Goal: Task Accomplishment & Management: Complete application form

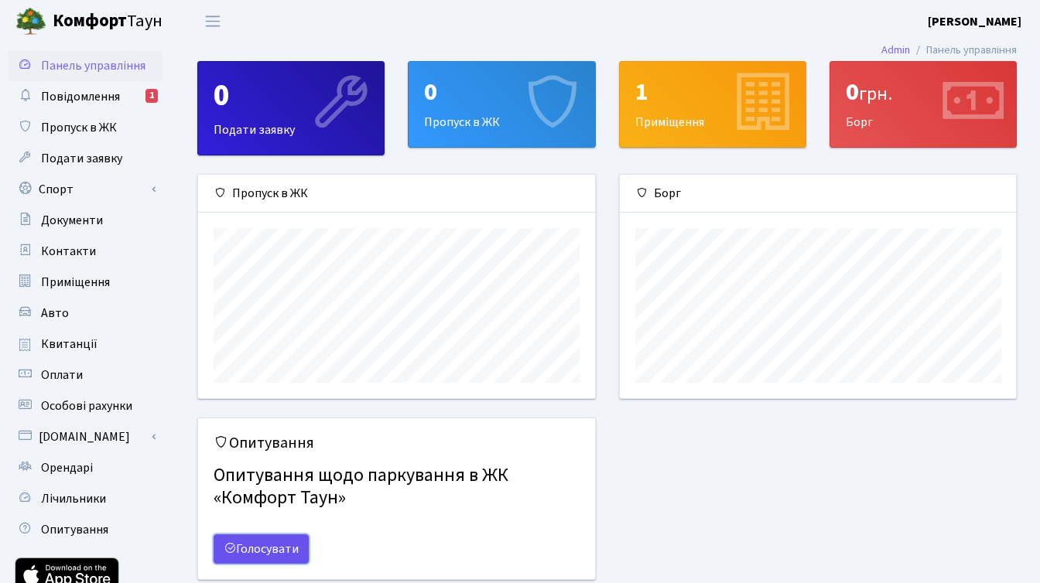
click at [268, 545] on link "Голосувати" at bounding box center [261, 549] width 95 height 29
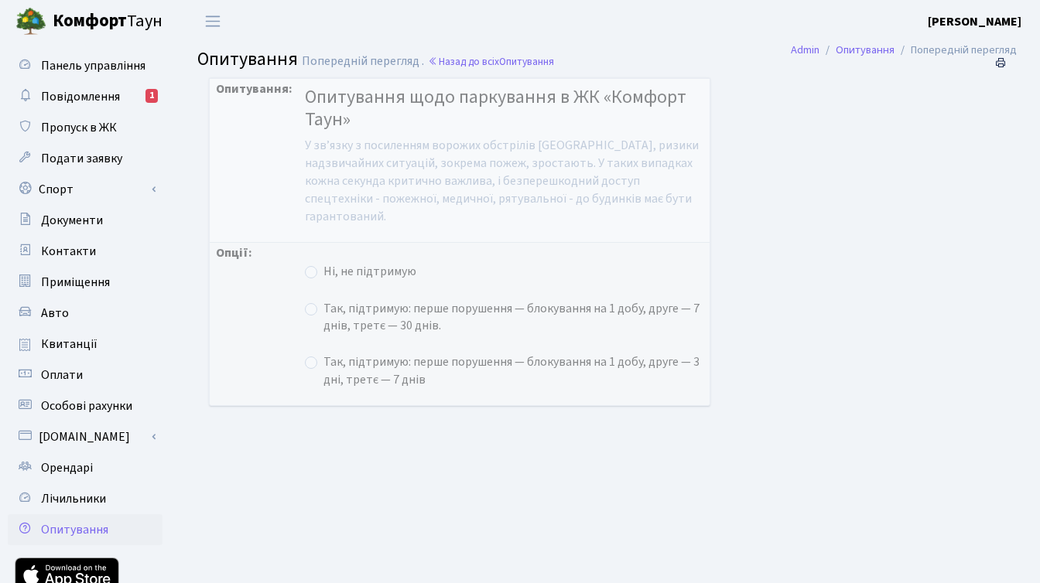
click at [323, 308] on label "Так, підтримую: перше порушення — блокування на 1 добу, друге — 7 днів, третє —…" at bounding box center [513, 318] width 380 height 36
click at [323, 308] on input "Так, підтримую: перше порушення — блокування на 1 добу, друге — 7 днів, третє —…" at bounding box center [328, 305] width 10 height 10
radio input "true"
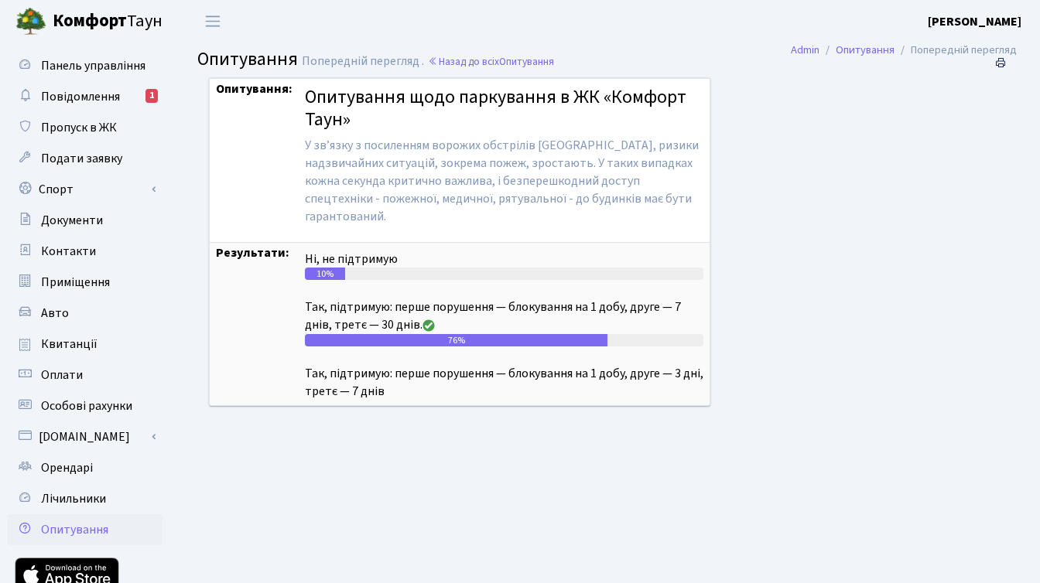
click at [810, 241] on div "Опитування: Опитування щодо паркування в ЖК «Комфорт Таун» У звʼязку з посиленн…" at bounding box center [590, 251] width 787 height 348
click at [58, 308] on span "Авто" at bounding box center [55, 313] width 28 height 17
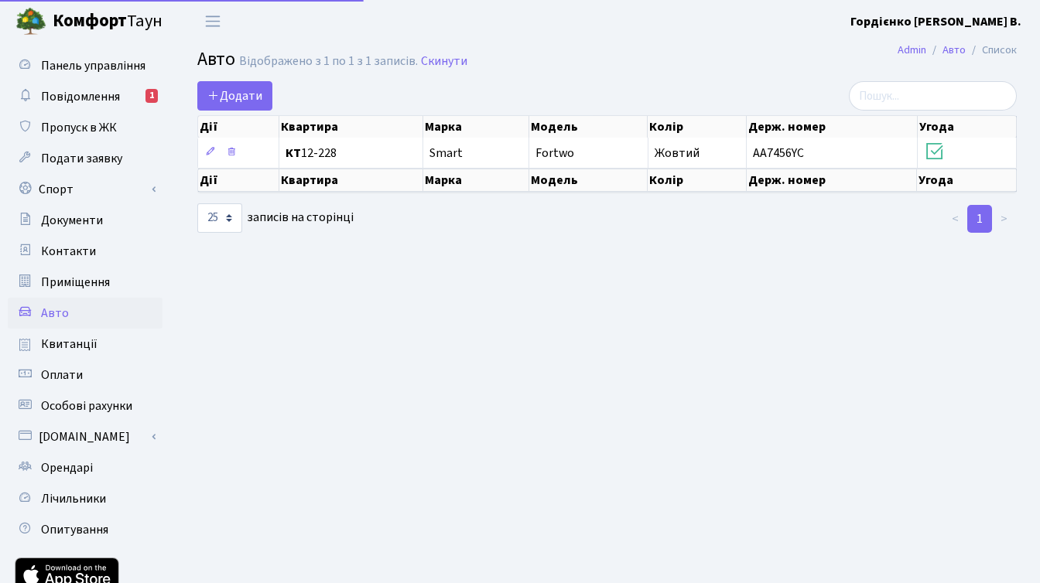
select select "25"
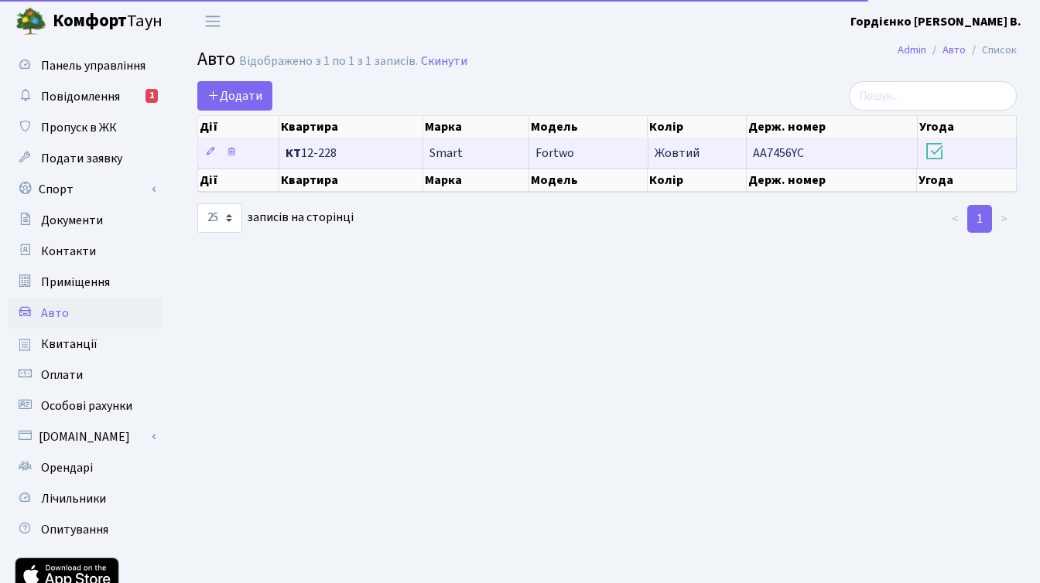
click at [555, 145] on span "Fortwo" at bounding box center [554, 153] width 39 height 17
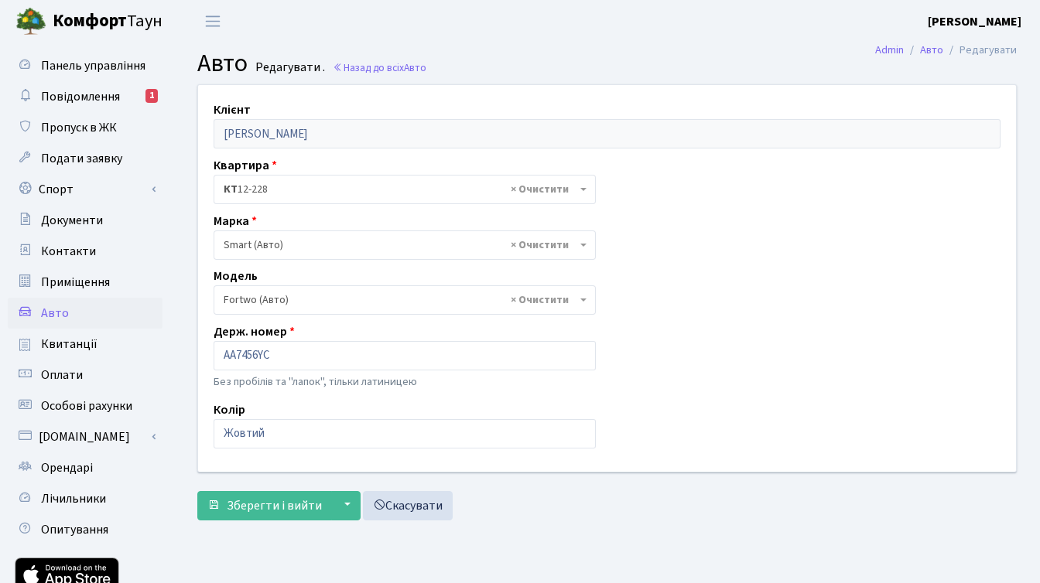
select select "2152"
click at [292, 361] on input "AA7456YC" at bounding box center [405, 355] width 382 height 29
click at [672, 337] on div "Клієнт [PERSON_NAME] Квартира - <b>КТ</b>&nbsp;&nbsp;&nbsp;&nbsp;12-228 × КТ 12…" at bounding box center [606, 278] width 841 height 386
click at [80, 470] on span "Орендарі" at bounding box center [67, 468] width 52 height 17
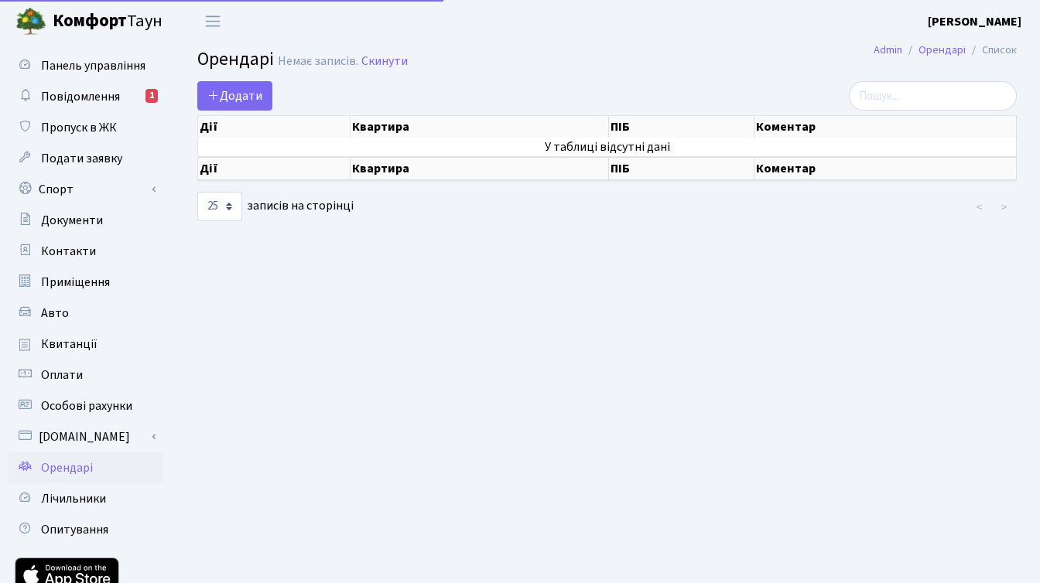
select select "25"
click at [257, 96] on span "Додати" at bounding box center [234, 95] width 55 height 17
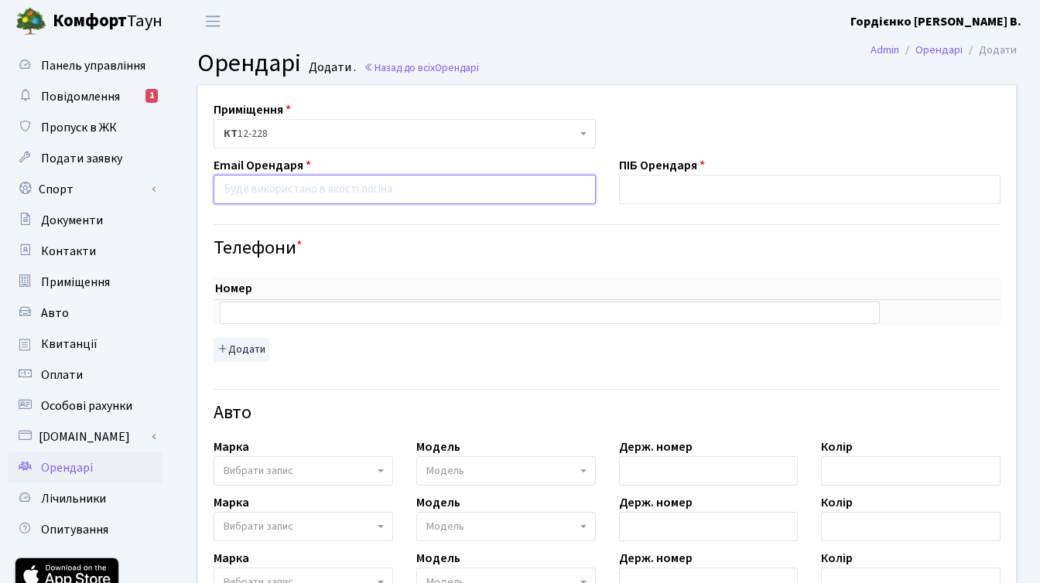
click at [379, 190] on input "email" at bounding box center [405, 189] width 382 height 29
type input "[EMAIL_ADDRESS][DOMAIN_NAME]"
click at [672, 184] on input "text" at bounding box center [810, 189] width 382 height 29
type input "Тест"
click at [258, 309] on input "text" at bounding box center [550, 313] width 660 height 22
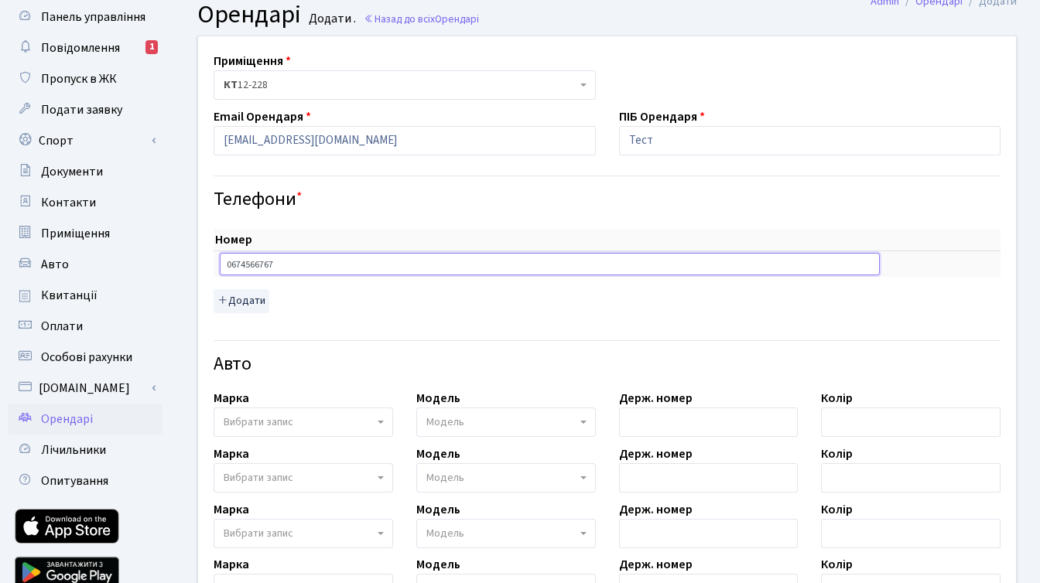
scroll to position [74, 0]
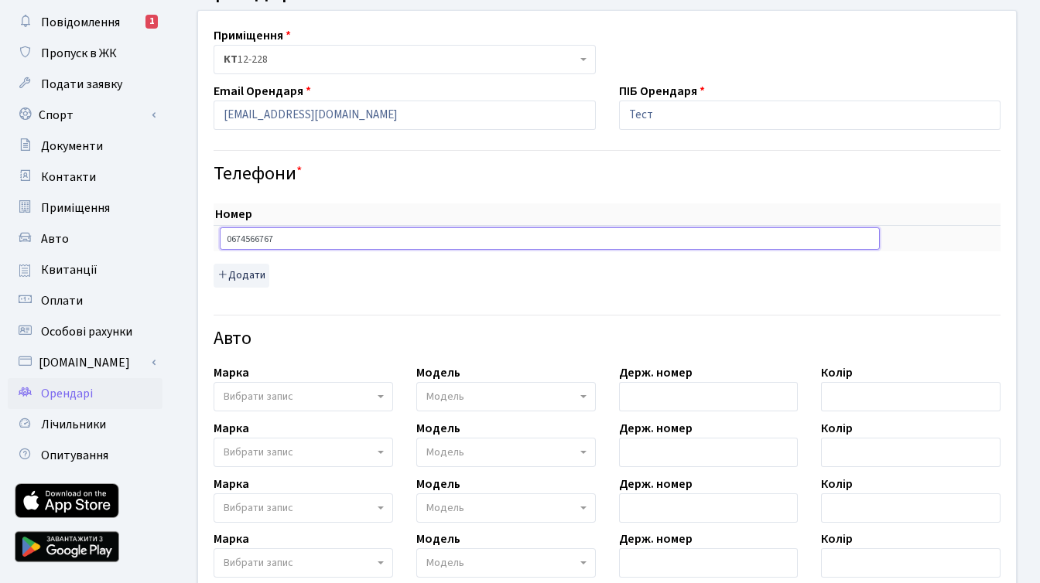
type input "0674566767"
click at [383, 396] on b at bounding box center [381, 396] width 6 height 3
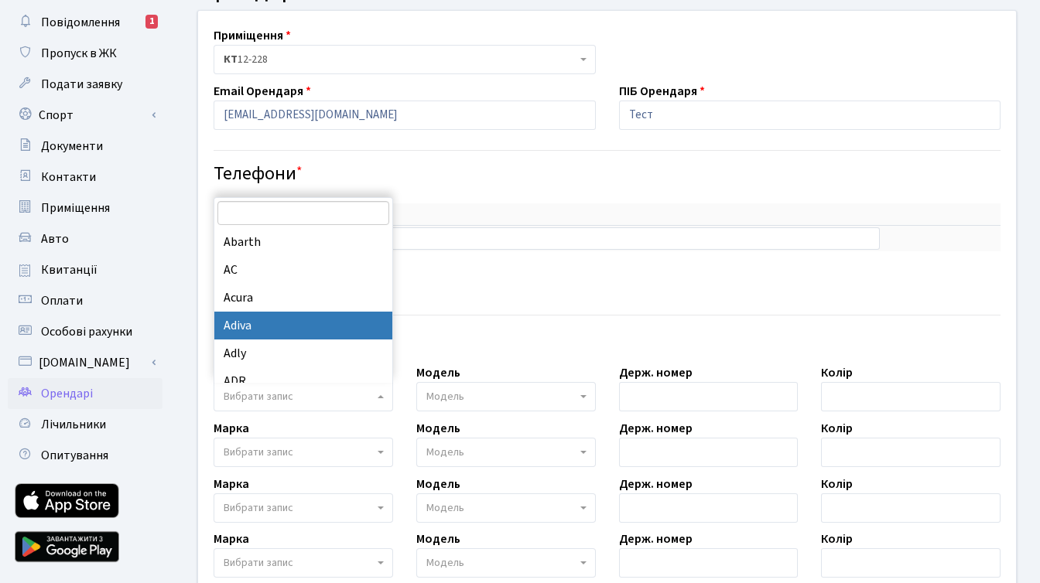
select select "153"
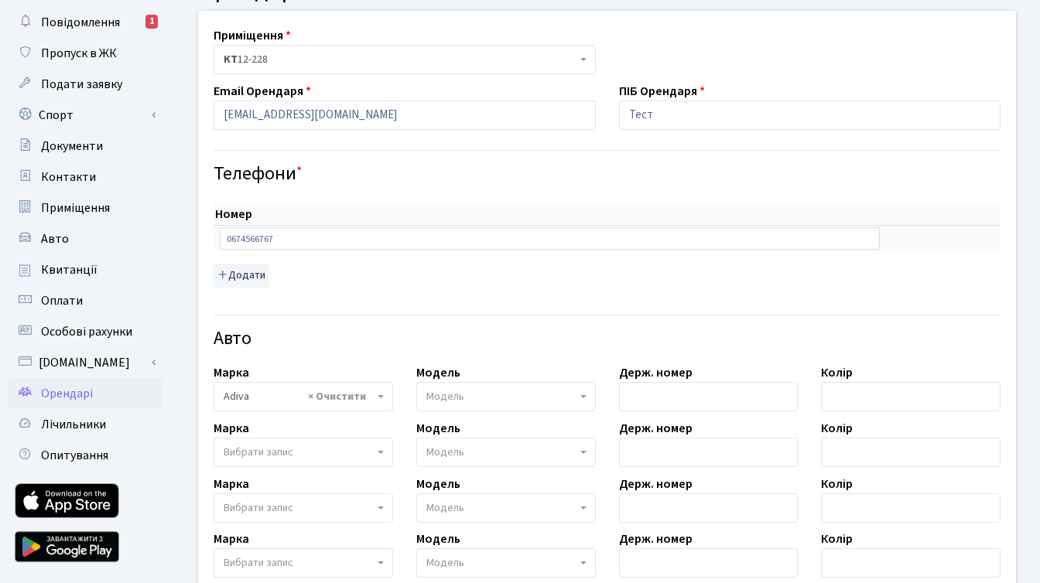
click at [587, 395] on span "Модель" at bounding box center [505, 396] width 179 height 29
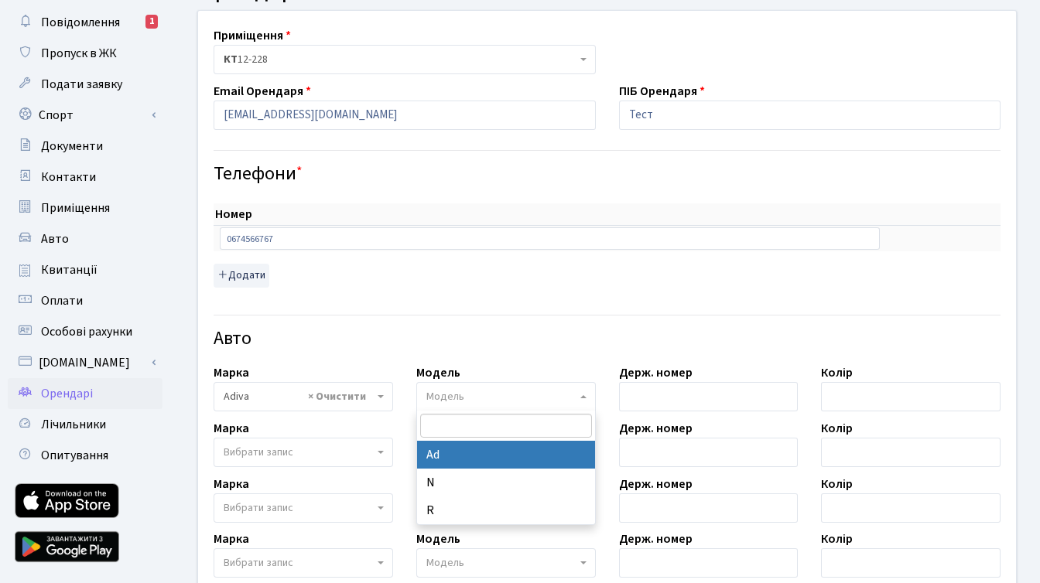
select select "4502"
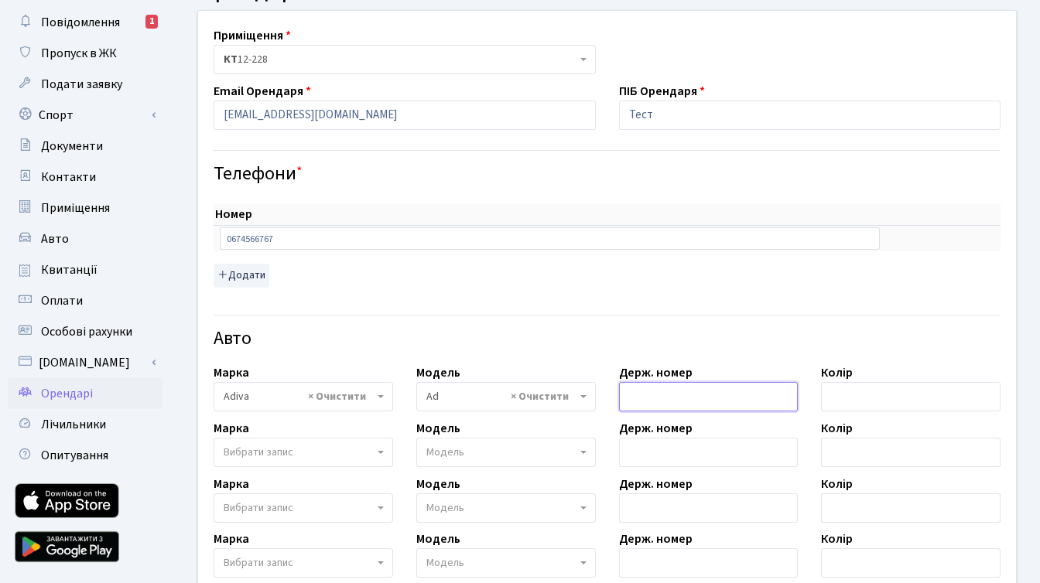
click at [779, 396] on input "text" at bounding box center [708, 396] width 179 height 29
type input "KA3912II"
click at [887, 386] on input "text" at bounding box center [910, 396] width 179 height 29
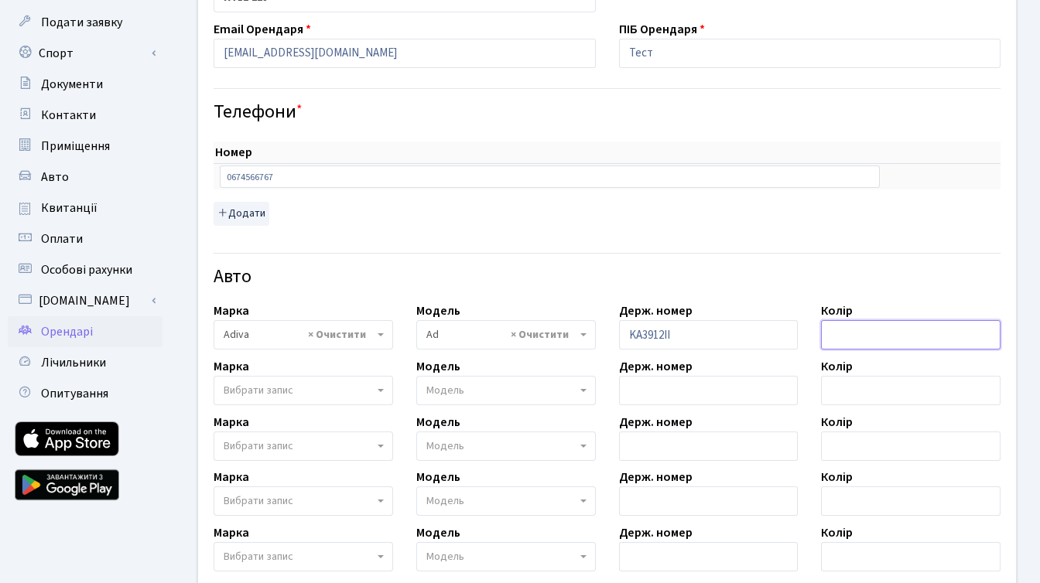
scroll to position [0, 0]
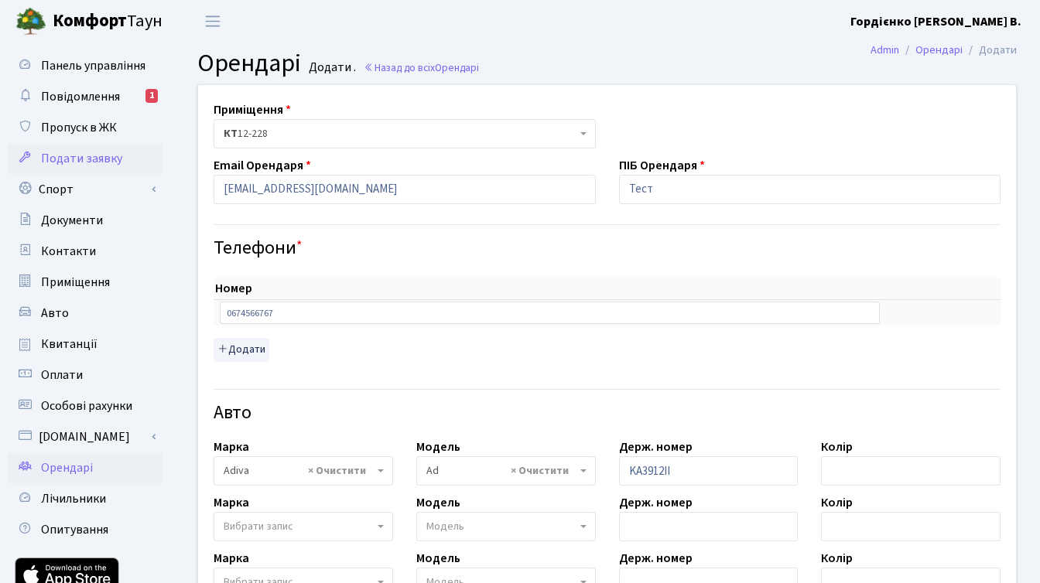
click at [98, 152] on span "Подати заявку" at bounding box center [81, 158] width 81 height 17
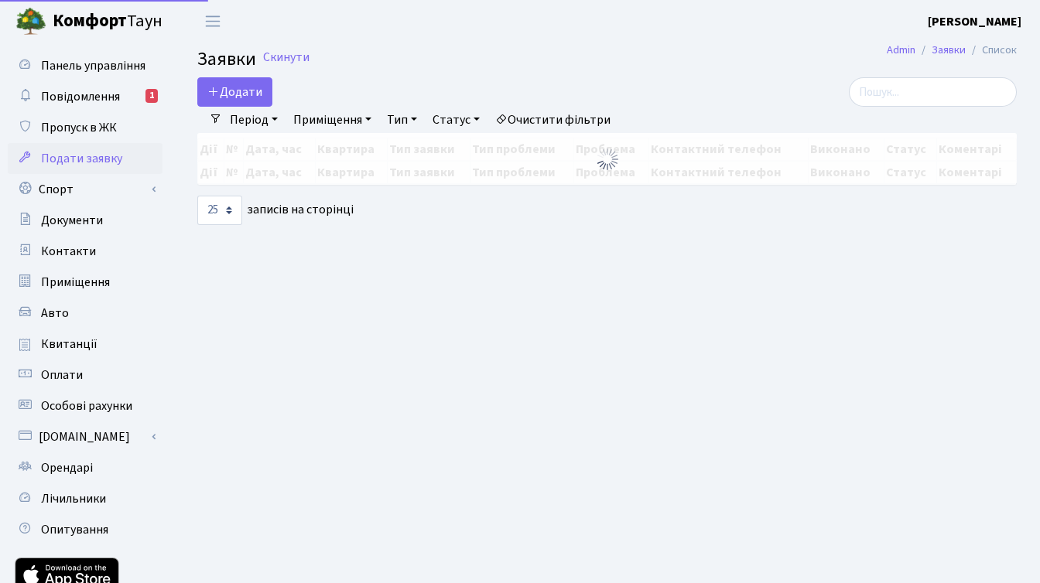
select select "25"
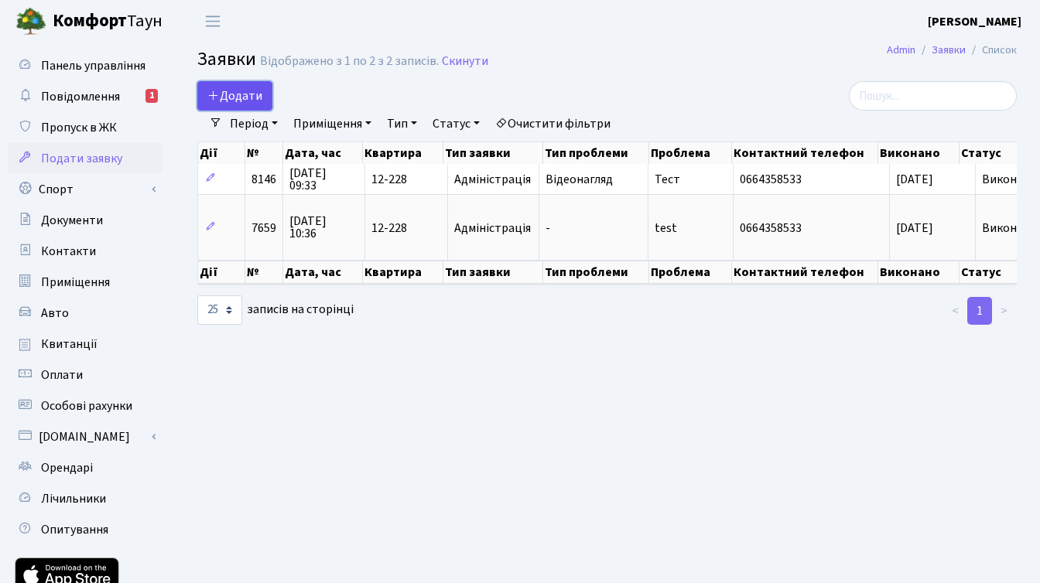
click at [244, 93] on span "Додати" at bounding box center [234, 95] width 55 height 17
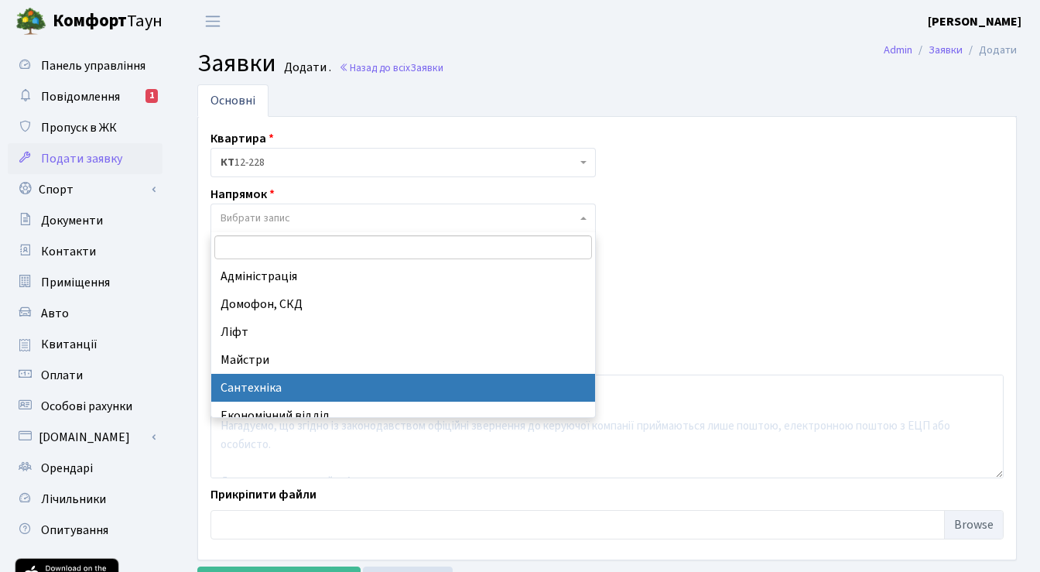
select select "2"
select select
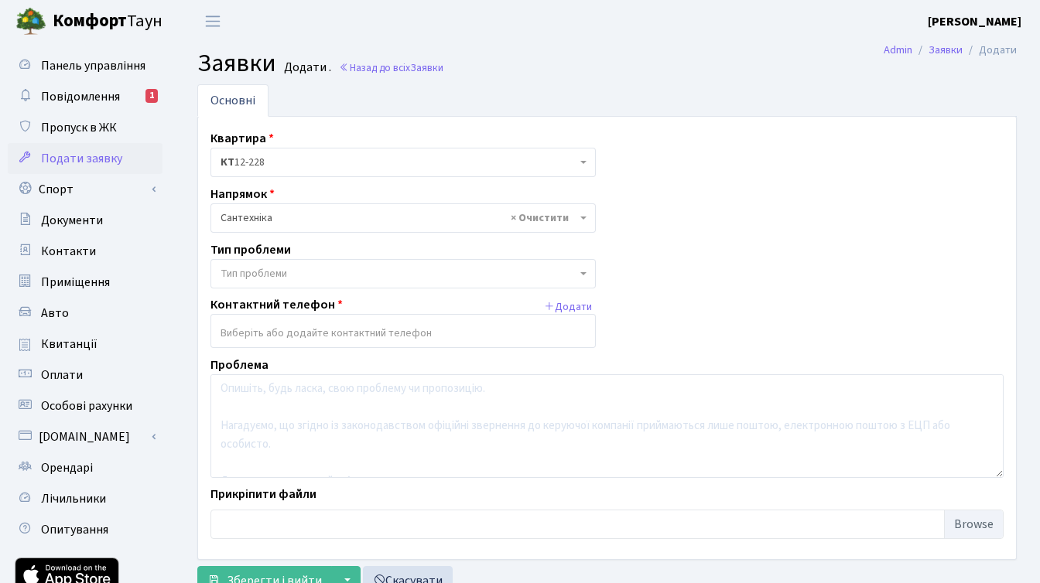
click at [383, 268] on span "Тип проблеми" at bounding box center [398, 273] width 356 height 15
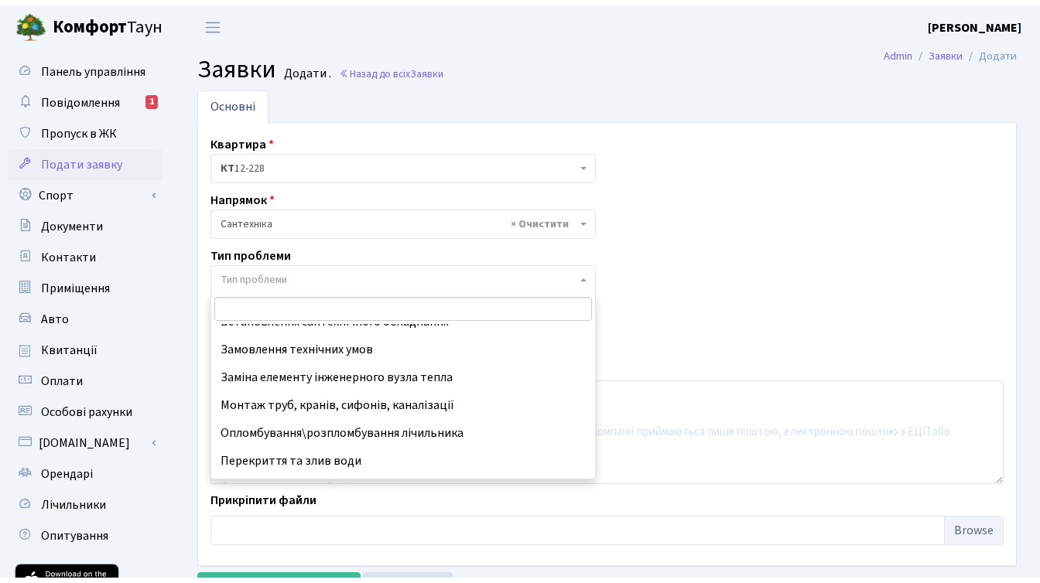
scroll to position [96, 0]
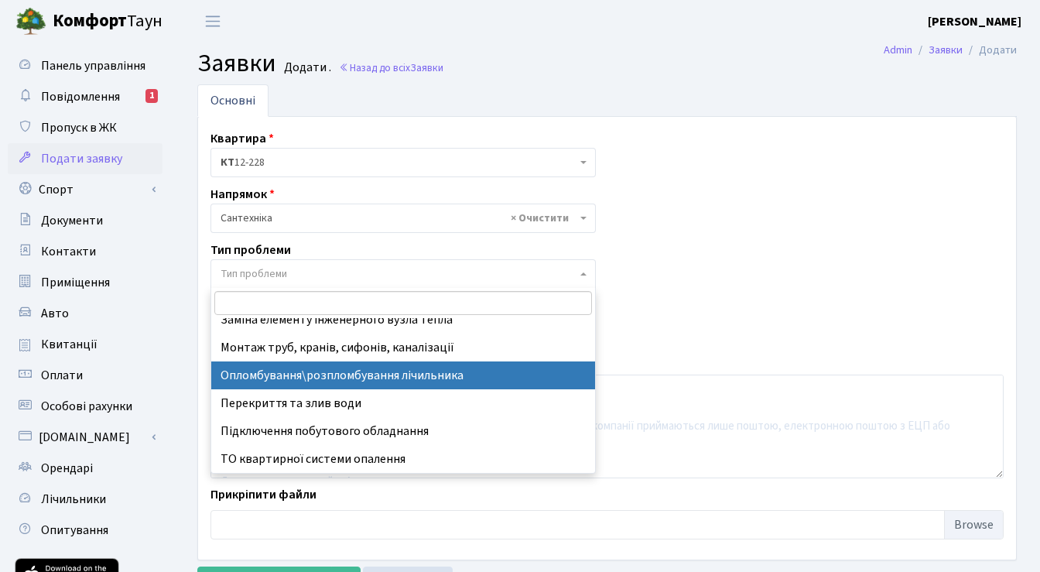
click at [794, 314] on div "Квартира <b>КТ</b>&nbsp;&nbsp;&nbsp;&nbsp;12-228 КТ 12-228 Напрямок - Адміністр…" at bounding box center [607, 338] width 816 height 418
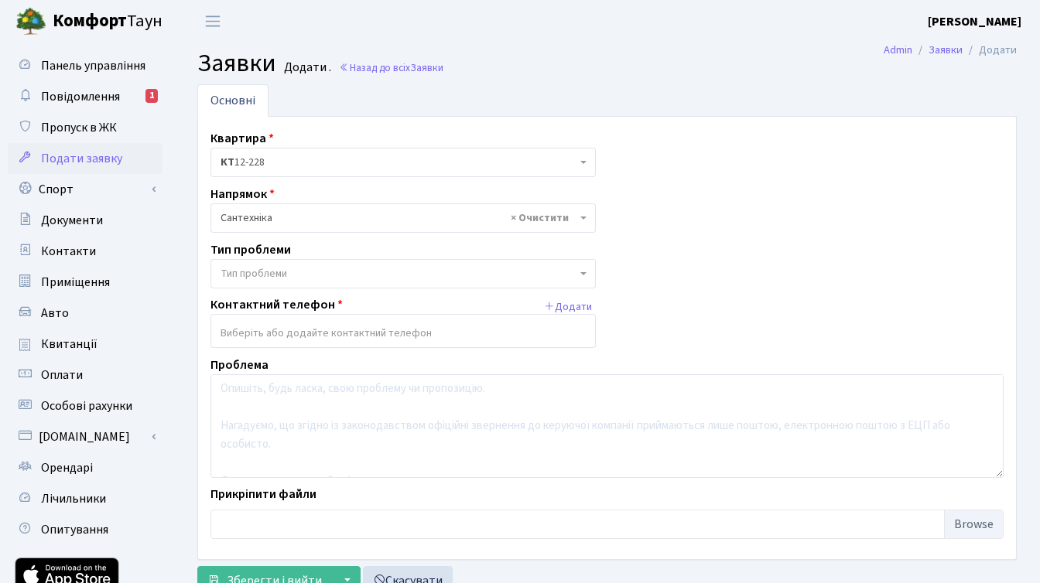
click at [287, 216] on span "× Сантехніка" at bounding box center [398, 217] width 356 height 15
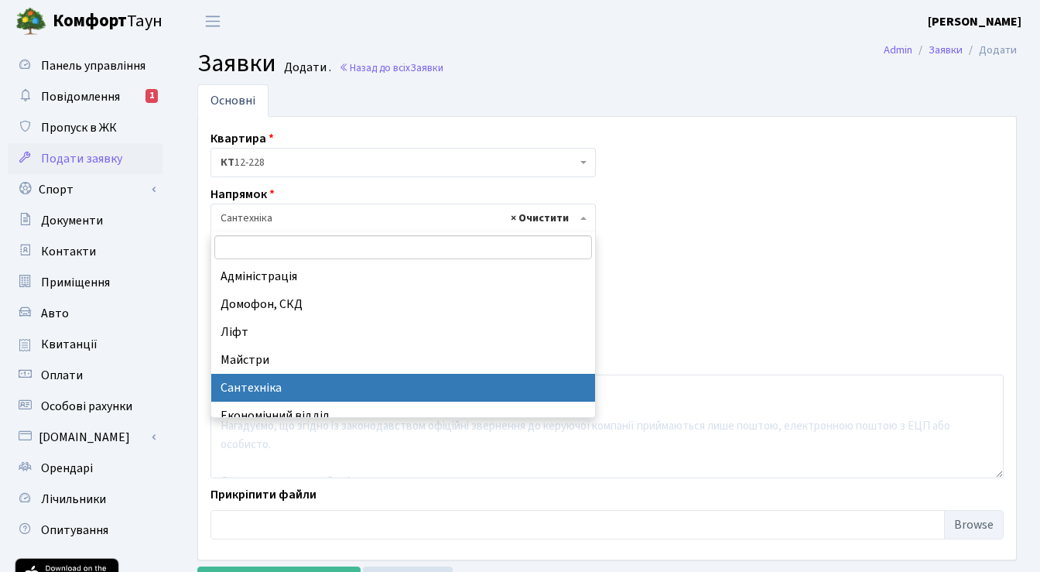
select select
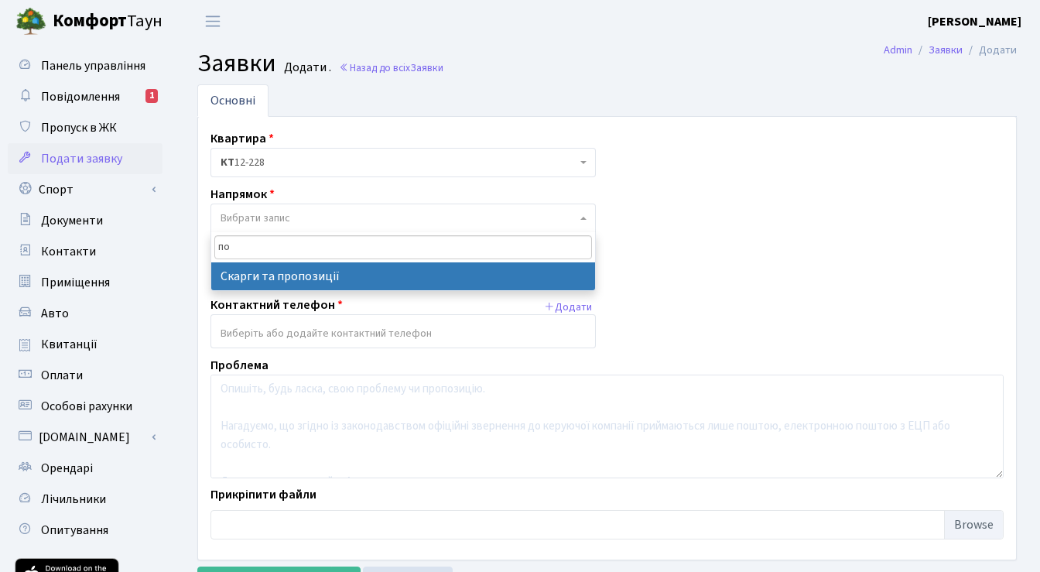
type input "п"
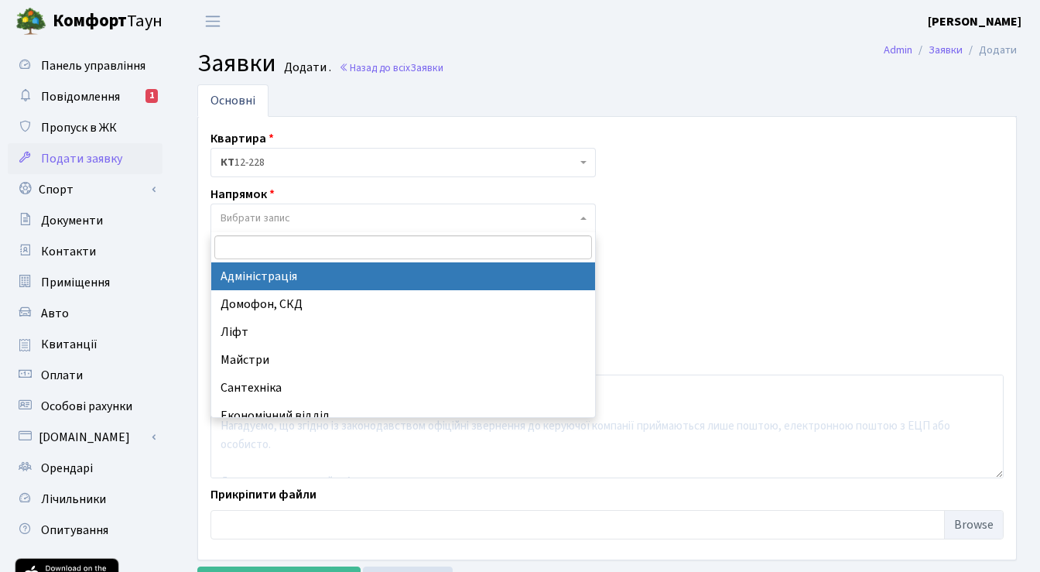
click at [763, 242] on div "Квартира <b>КТ</b>&nbsp;&nbsp;&nbsp;&nbsp;12-228 КТ 12-228 Напрямок - Адміністр…" at bounding box center [607, 338] width 816 height 418
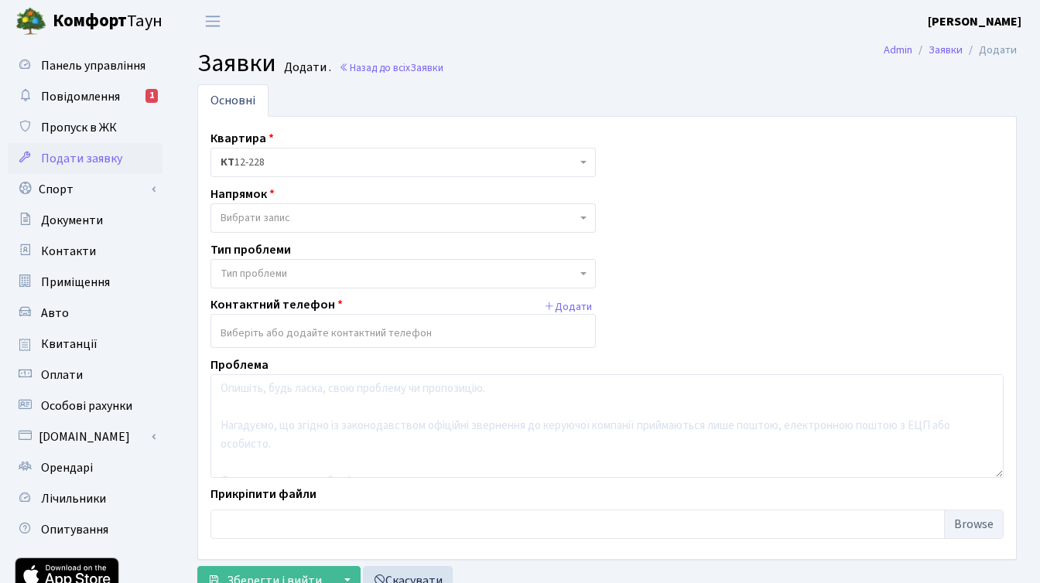
click at [992, 19] on b "Гордієнко [PERSON_NAME] В." at bounding box center [975, 21] width 94 height 17
click at [928, 85] on link "Вийти" at bounding box center [943, 85] width 154 height 24
